Goal: Task Accomplishment & Management: Use online tool/utility

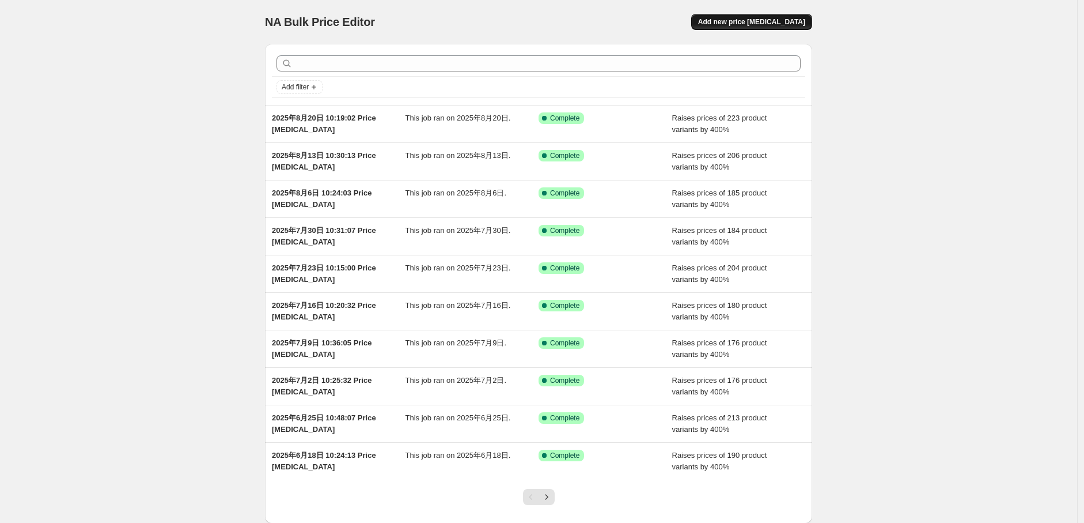
click at [756, 27] on button "Add new price [MEDICAL_DATA]" at bounding box center [751, 22] width 121 height 16
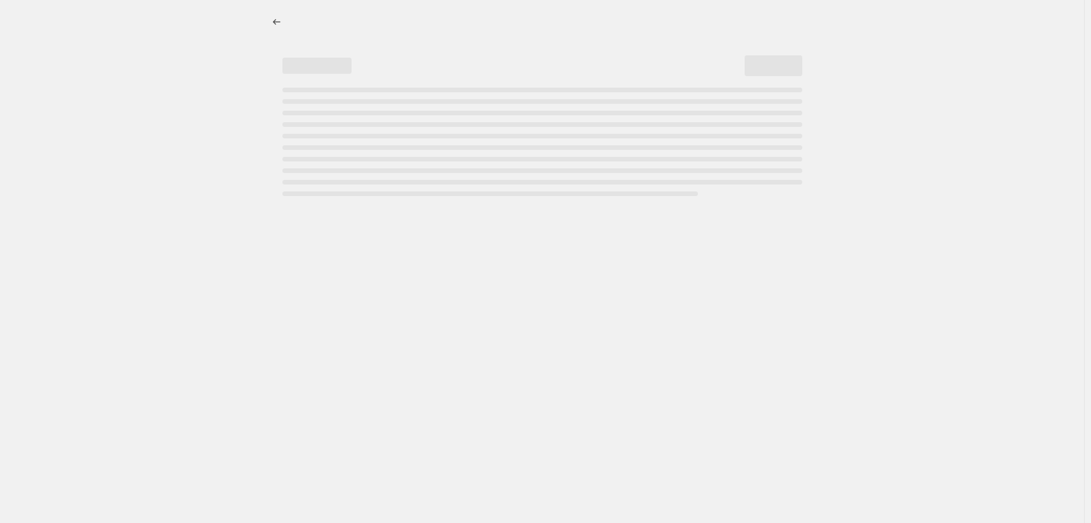
select select "percentage"
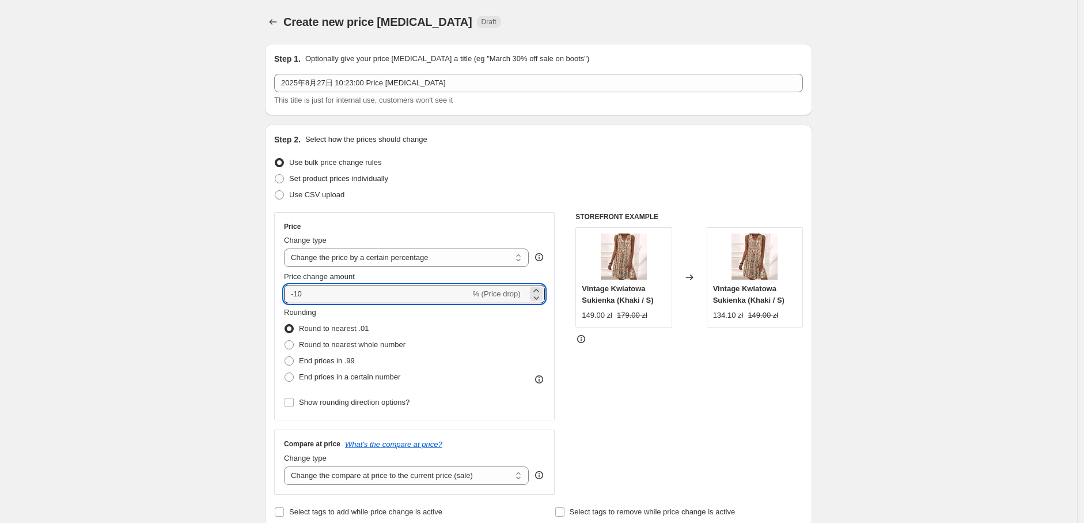
drag, startPoint x: 326, startPoint y: 294, endPoint x: 235, endPoint y: 284, distance: 91.0
type input "400"
click at [315, 375] on span "End prices in a certain number" at bounding box center [349, 376] width 101 height 9
click at [285, 373] on input "End prices in a certain number" at bounding box center [285, 372] width 1 height 1
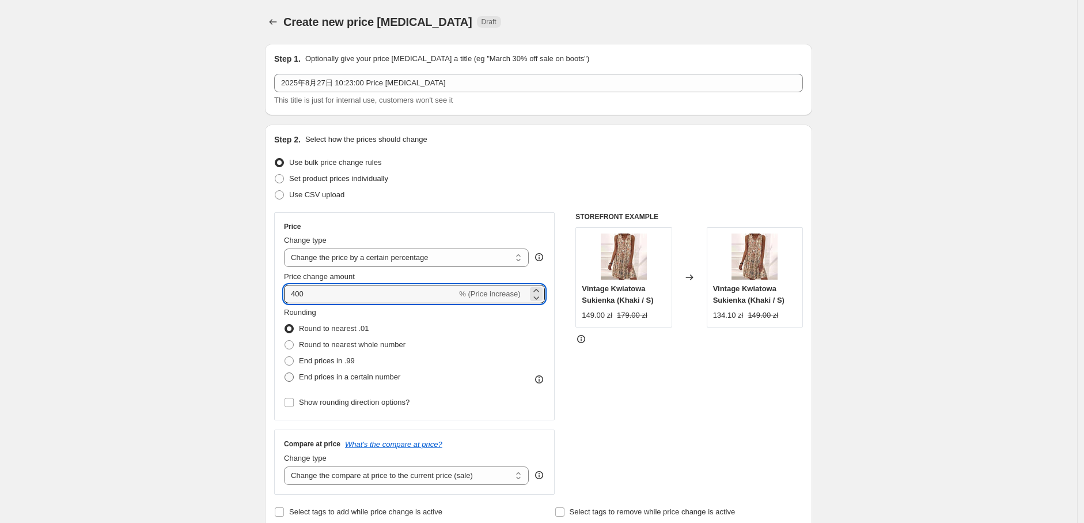
radio input "true"
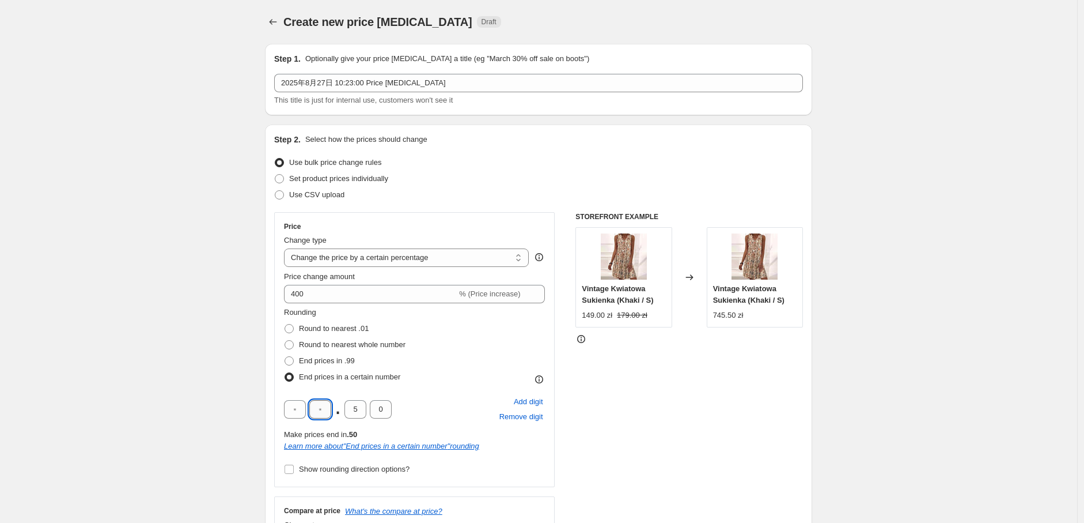
drag, startPoint x: 313, startPoint y: 416, endPoint x: 325, endPoint y: 417, distance: 11.5
click at [313, 416] on input "text" at bounding box center [320, 409] width 22 height 18
type input "9"
drag, startPoint x: 367, startPoint y: 410, endPoint x: 350, endPoint y: 411, distance: 16.7
click at [350, 411] on input "5" at bounding box center [356, 409] width 22 height 18
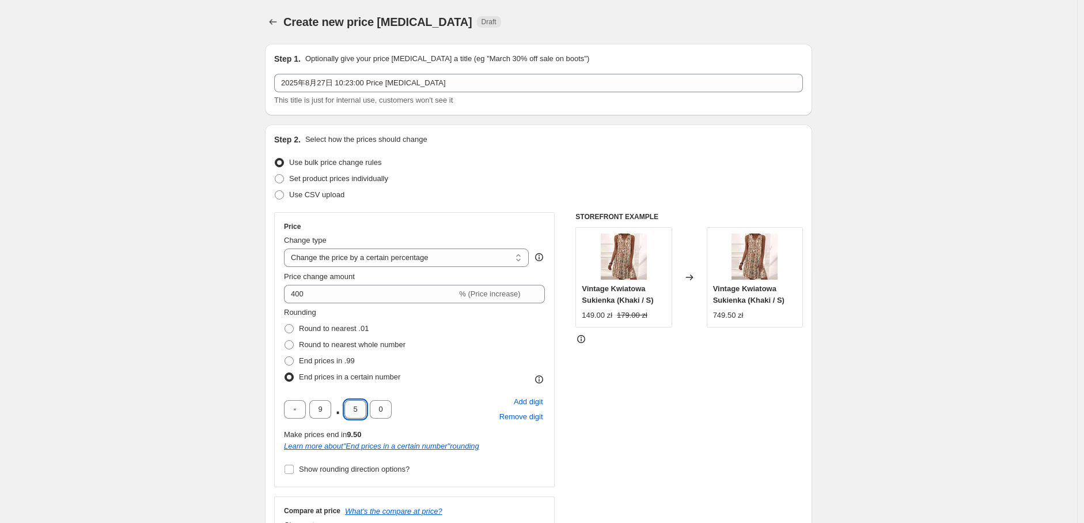
type input "0"
drag, startPoint x: 37, startPoint y: 313, endPoint x: 79, endPoint y: 319, distance: 41.9
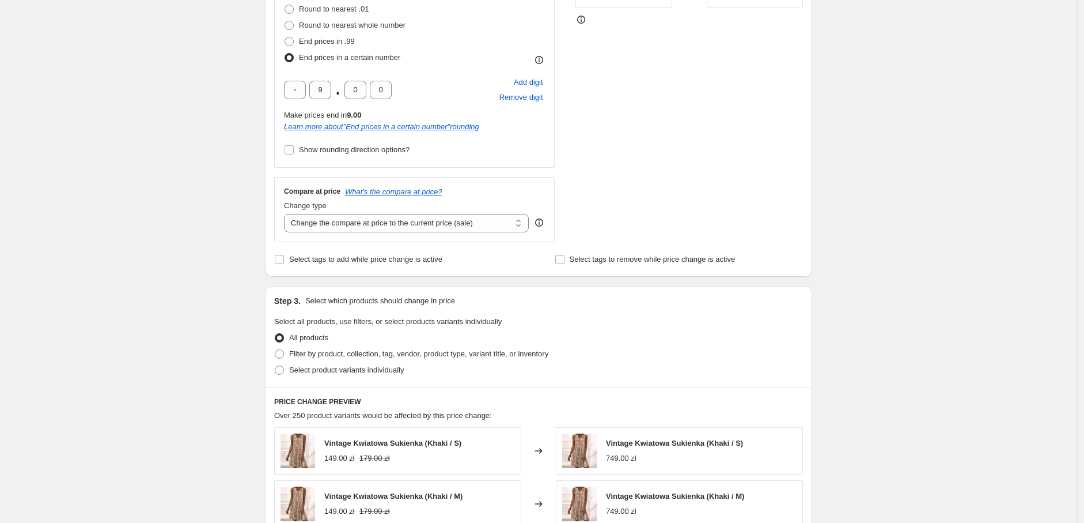
scroll to position [320, 0]
click at [361, 222] on select "Change the compare at price to the current price (sale) Change the compare at p…" at bounding box center [406, 222] width 245 height 18
select select "percentage"
click at [287, 213] on select "Change the compare at price to the current price (sale) Change the compare at p…" at bounding box center [406, 222] width 245 height 18
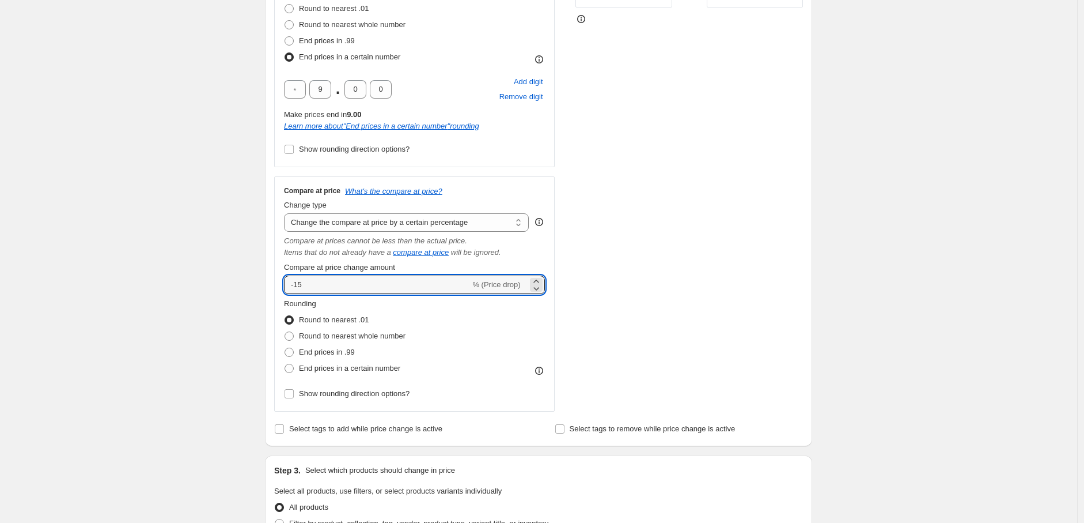
drag, startPoint x: 360, startPoint y: 231, endPoint x: 270, endPoint y: 279, distance: 102.3
click at [270, 279] on div "Step 2. Select how the prices should change Use bulk price change rules Set pro…" at bounding box center [538, 125] width 547 height 641
type input "400"
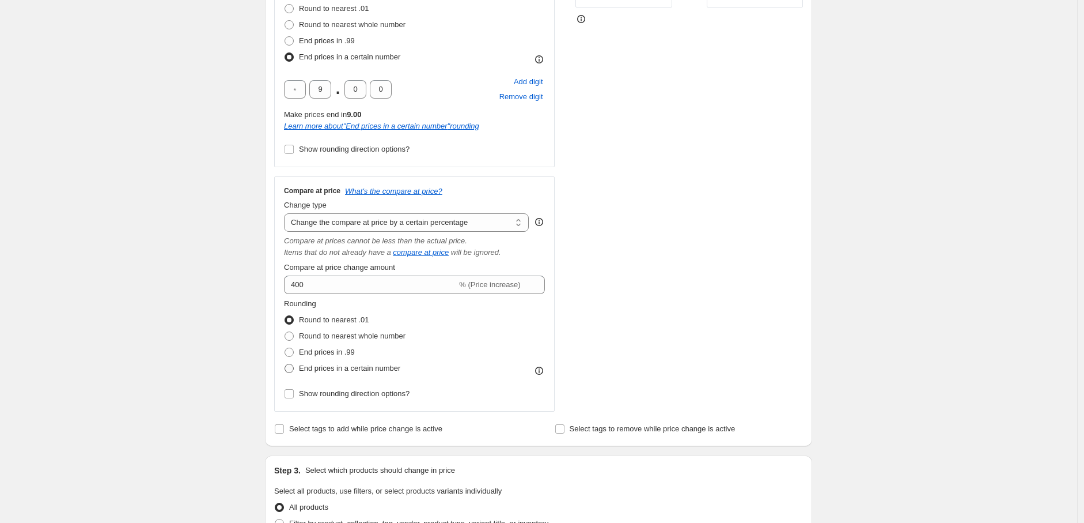
click at [309, 366] on span "End prices in a certain number" at bounding box center [349, 368] width 101 height 9
click at [285, 364] on input "End prices in a certain number" at bounding box center [285, 364] width 1 height 1
radio input "true"
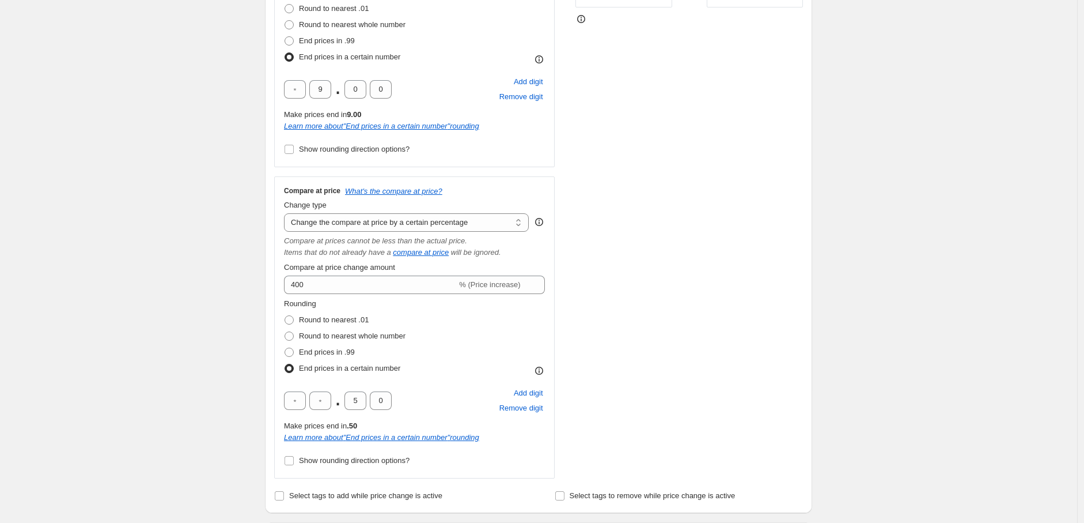
click at [337, 400] on span "." at bounding box center [338, 400] width 6 height 18
click at [330, 399] on input "text" at bounding box center [320, 400] width 22 height 18
type input "9"
drag, startPoint x: 366, startPoint y: 403, endPoint x: 347, endPoint y: 401, distance: 19.1
click at [347, 401] on input "5" at bounding box center [356, 400] width 22 height 18
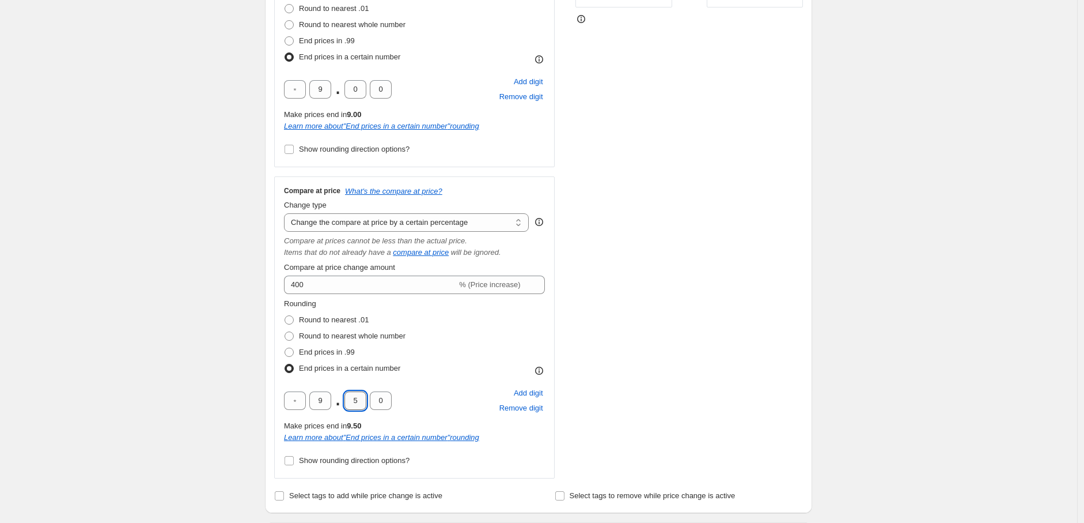
type input "0"
click at [219, 283] on div "Create new price change job. This page is ready Create new price change job Dra…" at bounding box center [538, 407] width 1077 height 1455
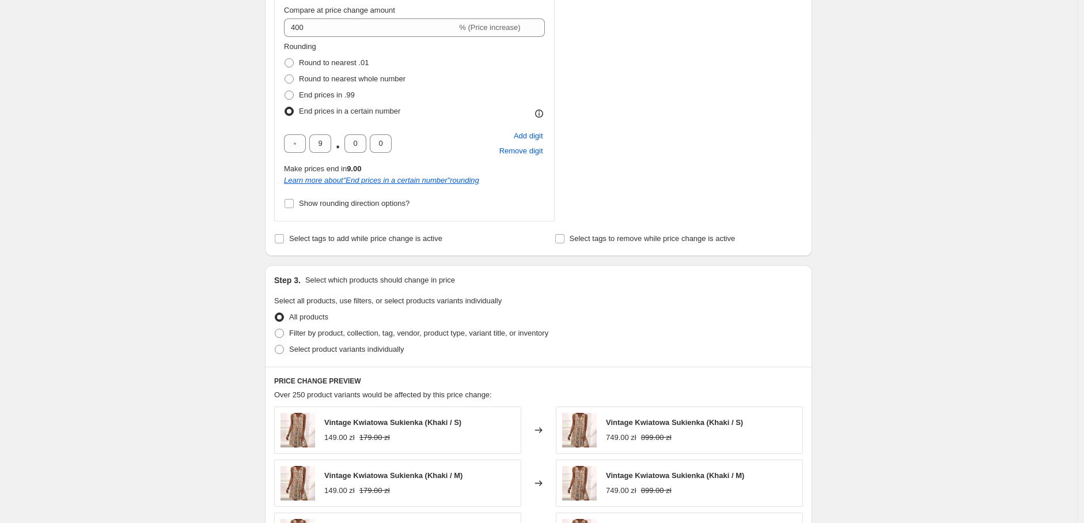
scroll to position [704, 0]
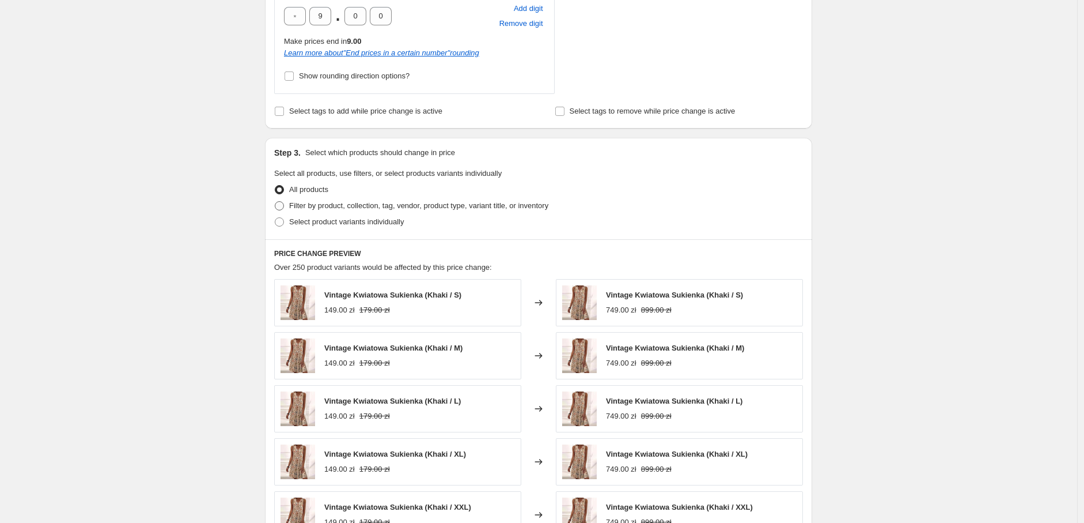
click at [335, 207] on span "Filter by product, collection, tag, vendor, product type, variant title, or inv…" at bounding box center [418, 205] width 259 height 9
click at [275, 202] on input "Filter by product, collection, tag, vendor, product type, variant title, or inv…" at bounding box center [275, 201] width 1 height 1
radio input "true"
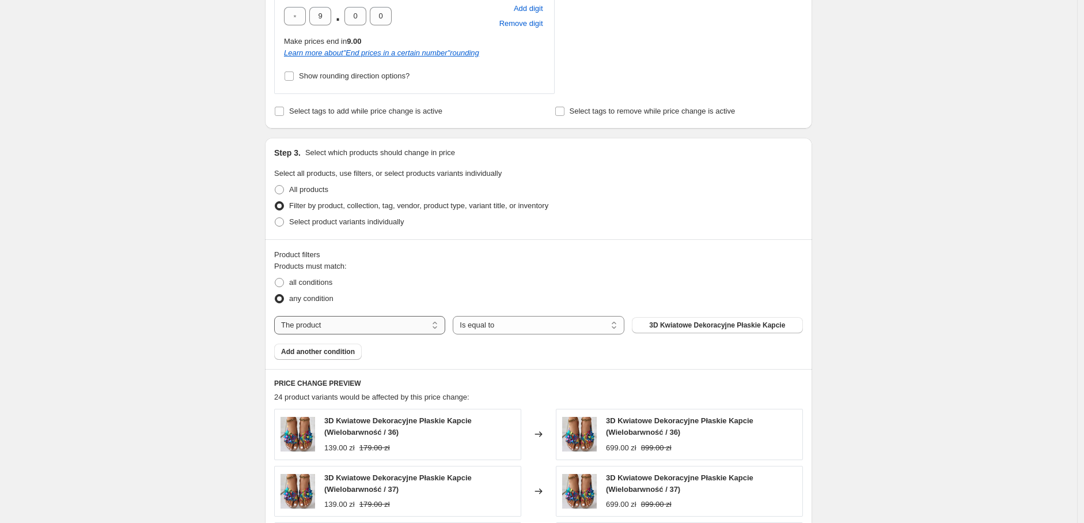
click at [347, 320] on select "The product The product's collection The product's tag The product's vendor The…" at bounding box center [359, 325] width 171 height 18
select select "tag"
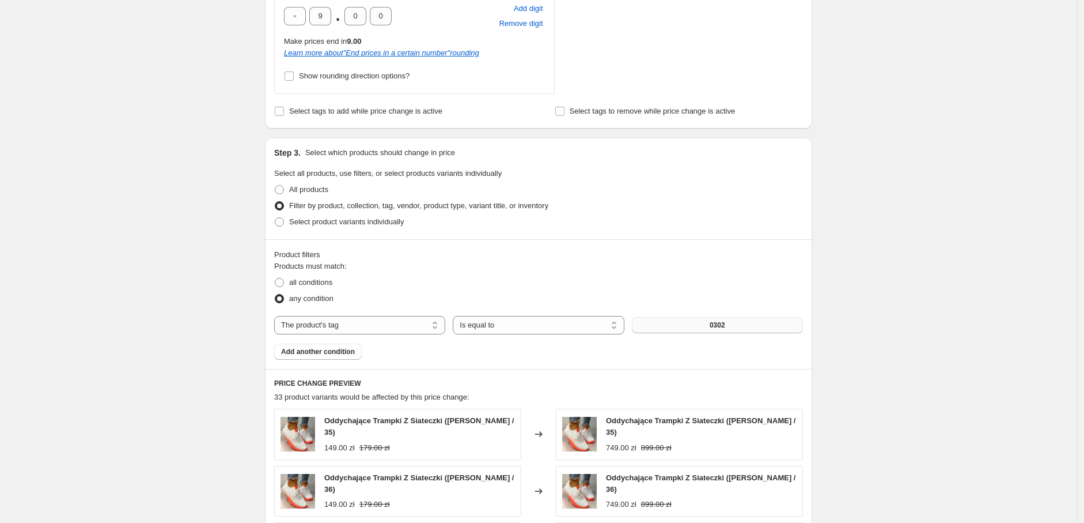
click at [722, 326] on span "0302" at bounding box center [718, 324] width 16 height 9
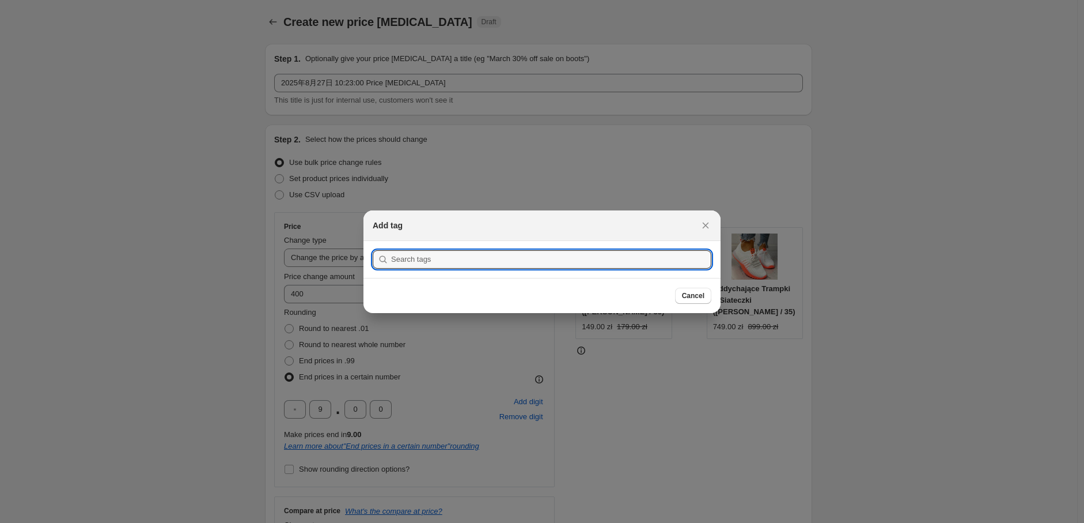
scroll to position [0, 0]
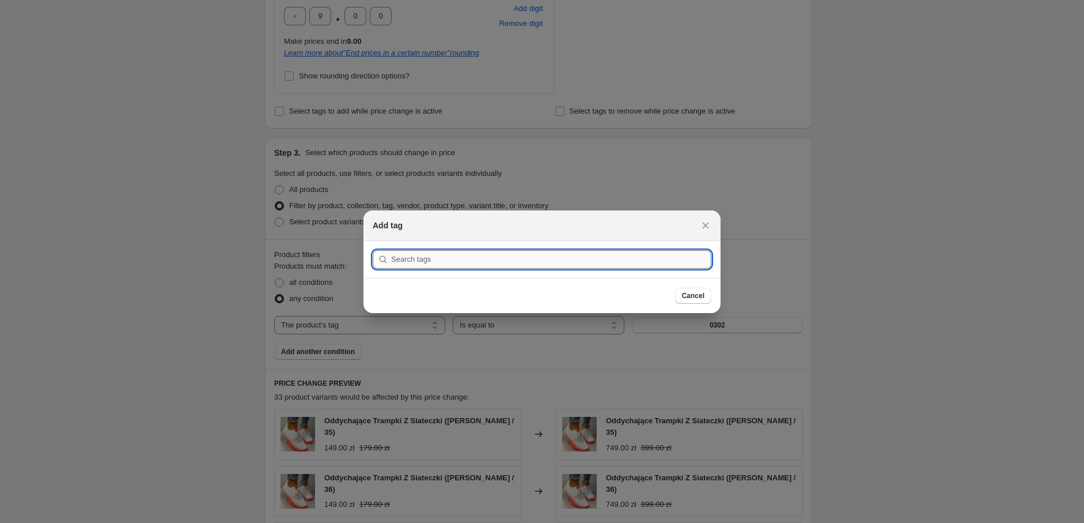
click at [544, 257] on input ":r2u:" at bounding box center [551, 259] width 320 height 18
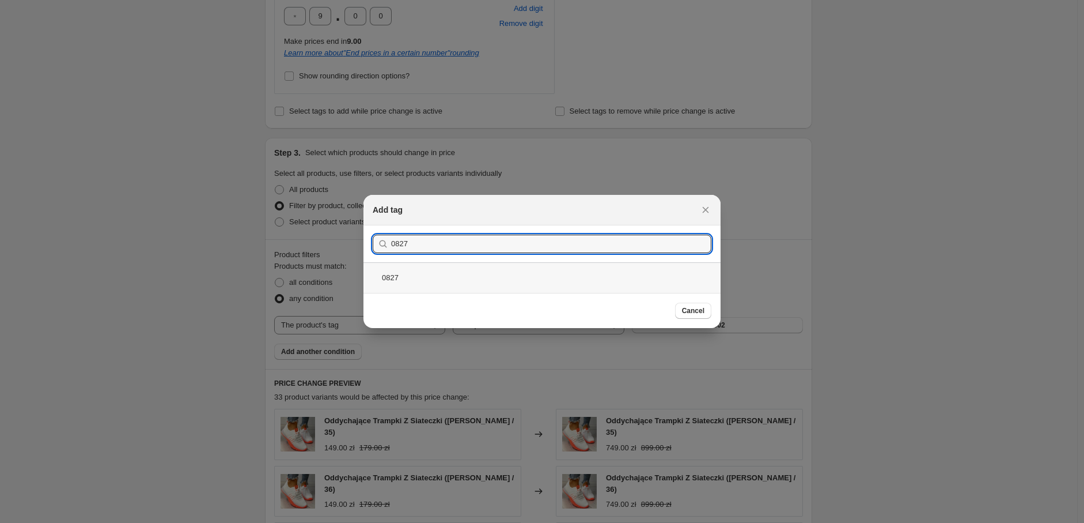
type input "0827"
click at [414, 267] on div "0827" at bounding box center [542, 277] width 357 height 31
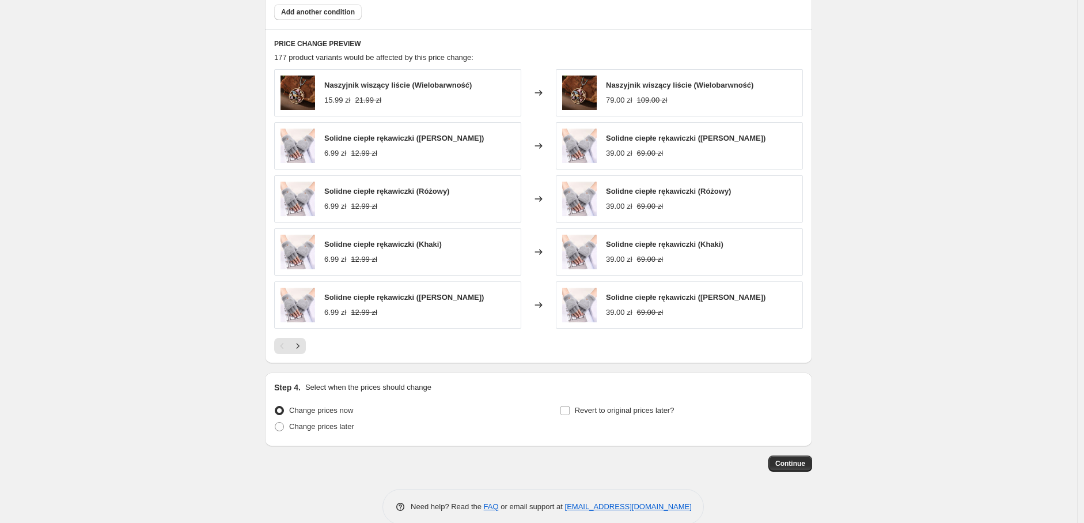
scroll to position [1064, 0]
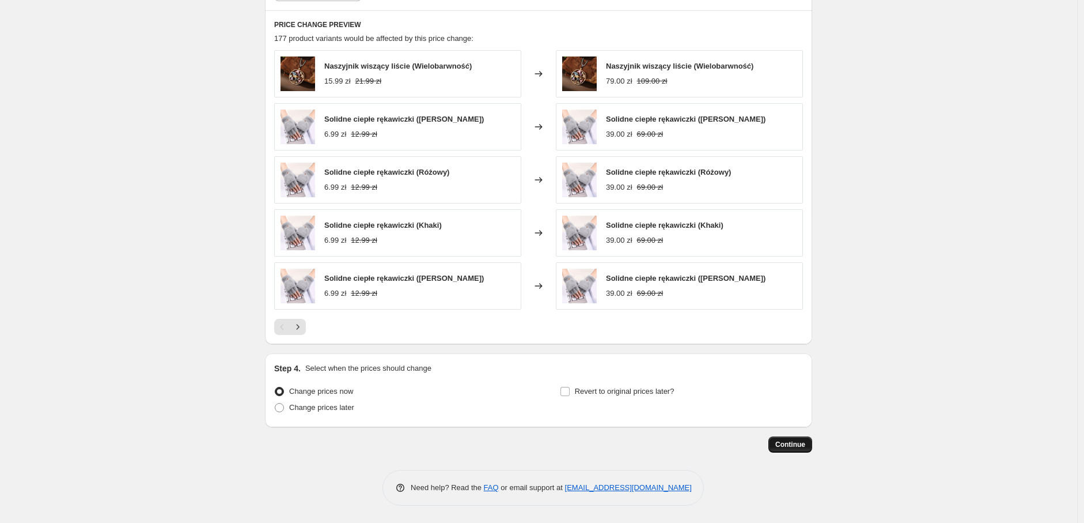
click at [794, 441] on span "Continue" at bounding box center [790, 444] width 30 height 9
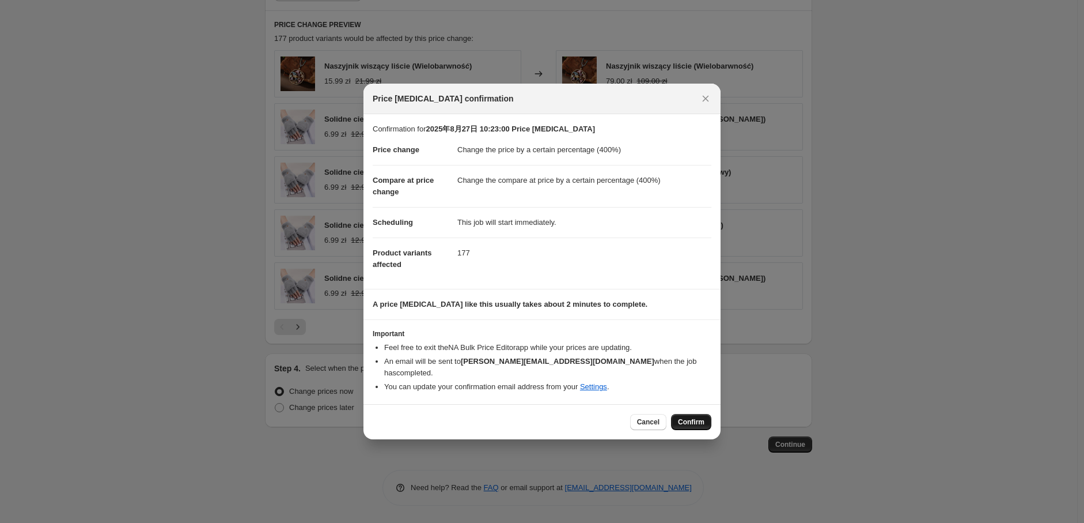
click at [692, 422] on button "Confirm" at bounding box center [691, 422] width 40 height 16
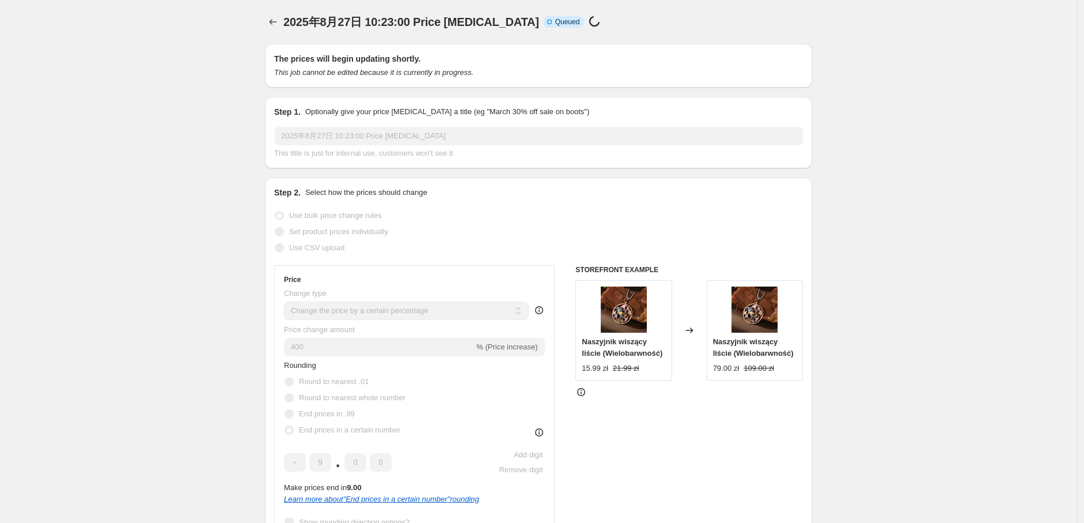
scroll to position [1064, 0]
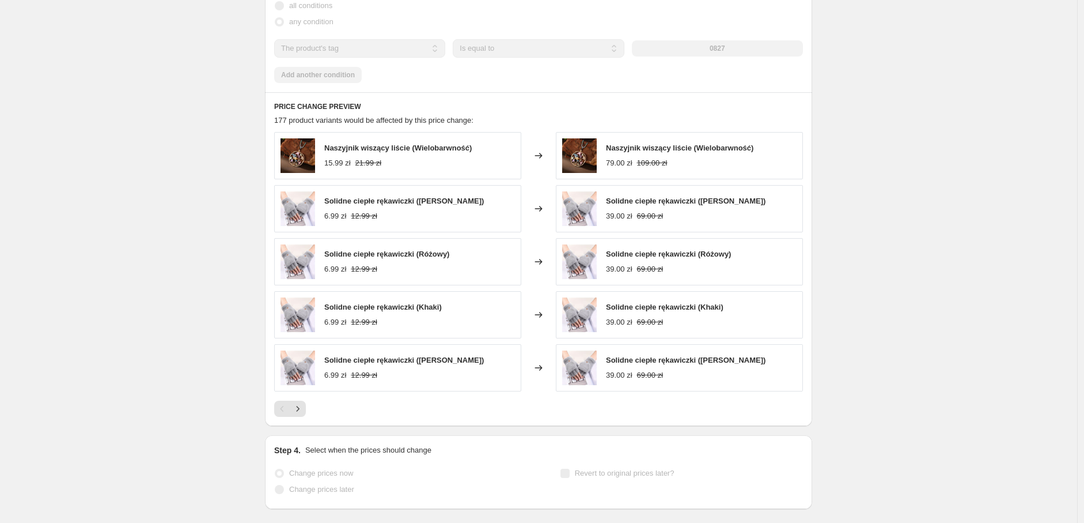
select select "percentage"
select select "tag"
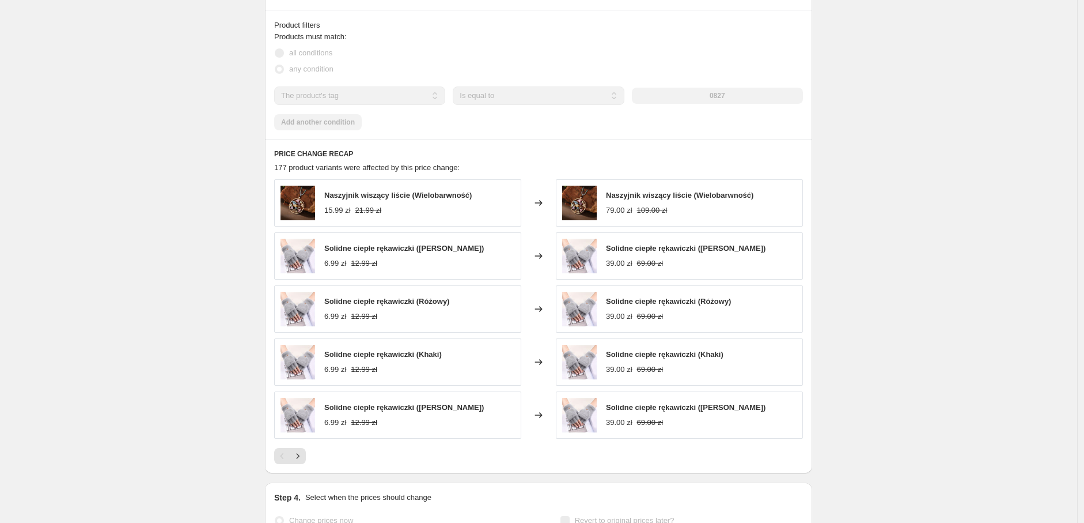
scroll to position [0, 0]
